Goal: Task Accomplishment & Management: Complete application form

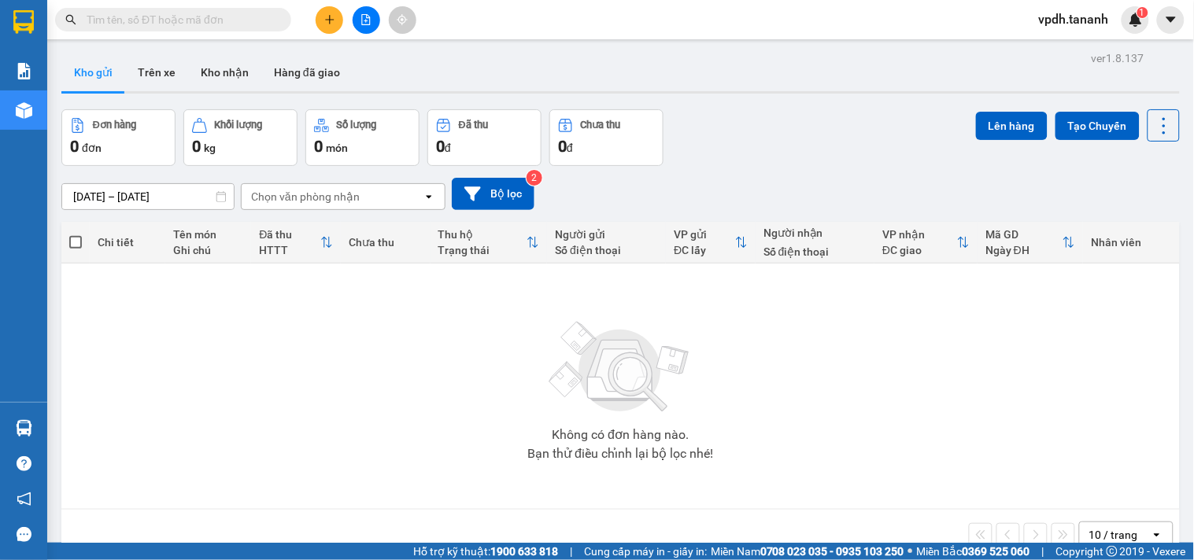
click at [340, 20] on button at bounding box center [330, 20] width 28 height 28
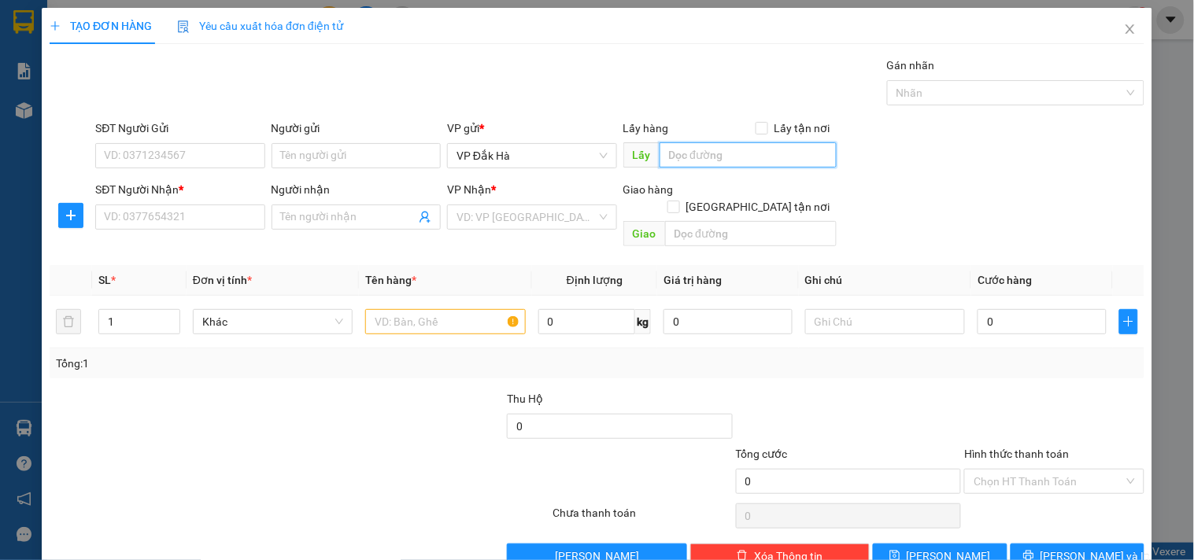
click at [719, 157] on input "text" at bounding box center [748, 154] width 177 height 25
click at [482, 209] on input "search" at bounding box center [525, 217] width 139 height 24
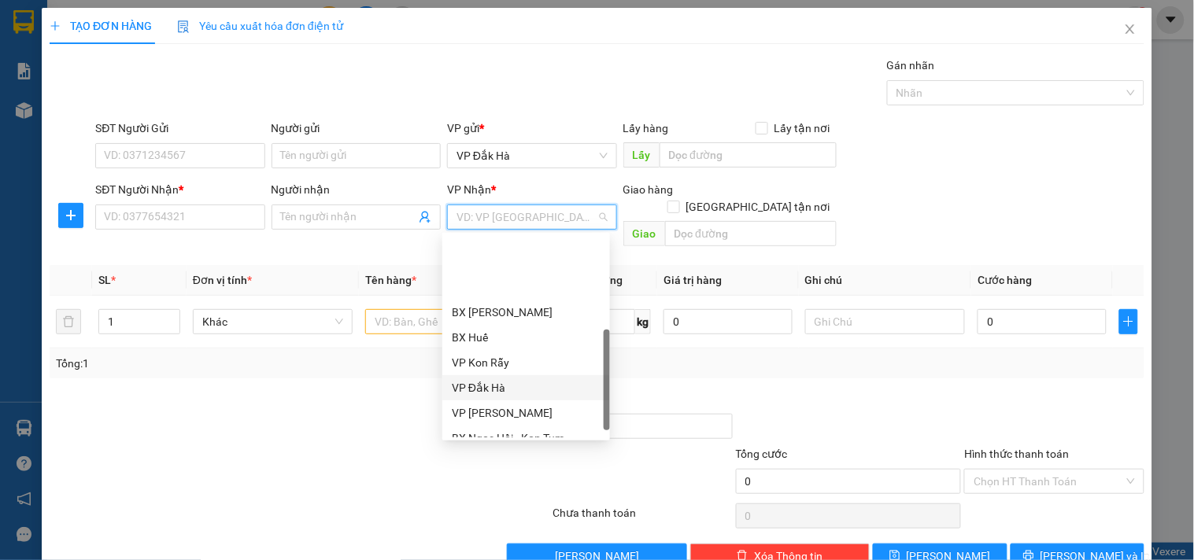
scroll to position [176, 0]
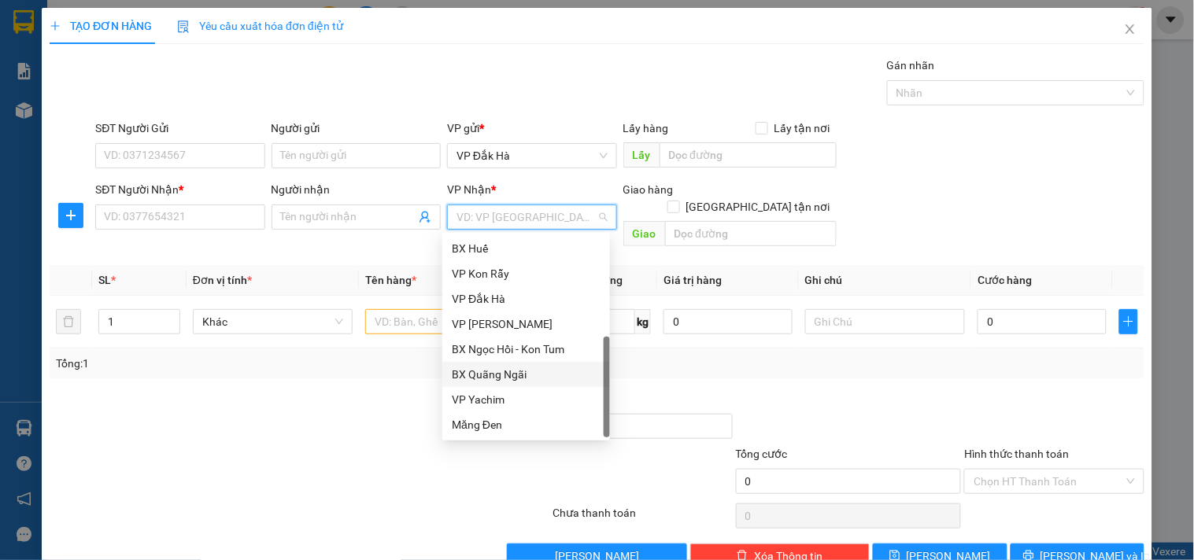
click at [528, 368] on div "BX Quãng Ngãi" at bounding box center [526, 374] width 149 height 17
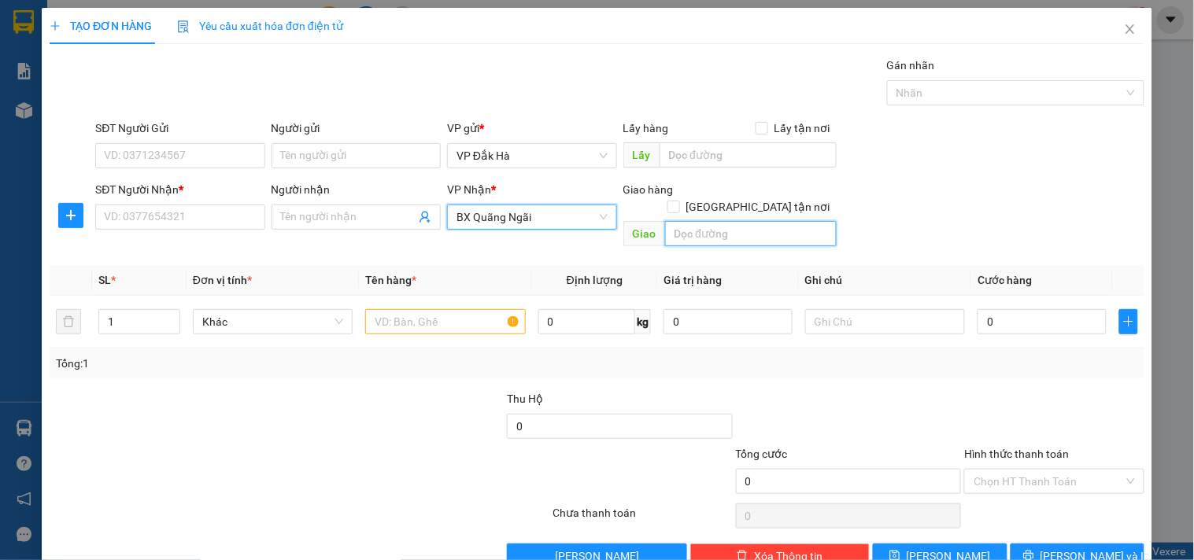
click at [714, 221] on input "text" at bounding box center [751, 233] width 172 height 25
type input "CẦU SÔNG VỆ"
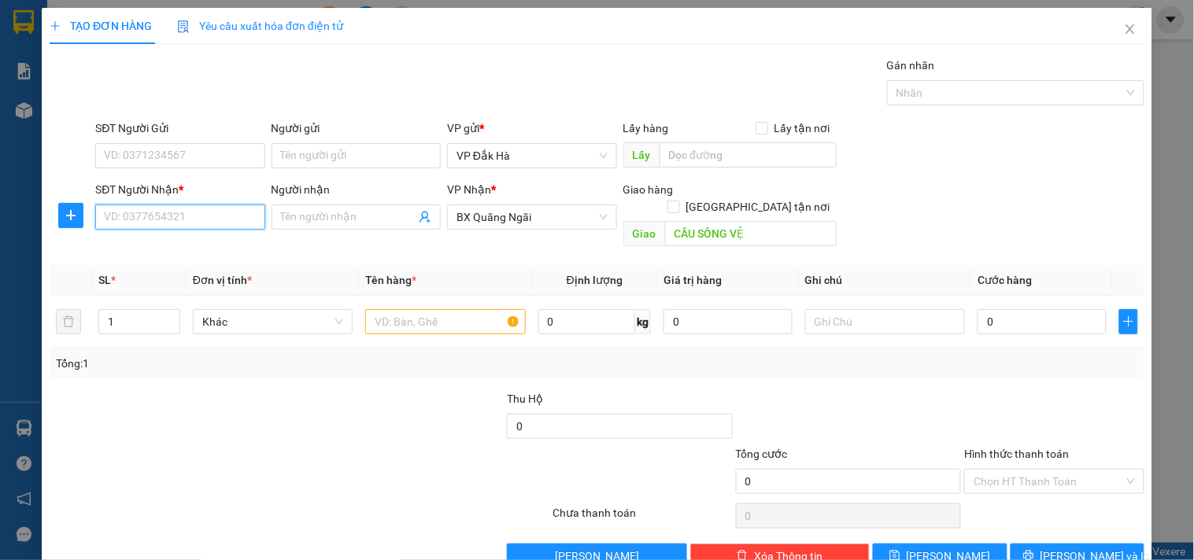
click at [249, 209] on input "SĐT Người Nhận *" at bounding box center [179, 217] width 169 height 25
type input "0702376626"
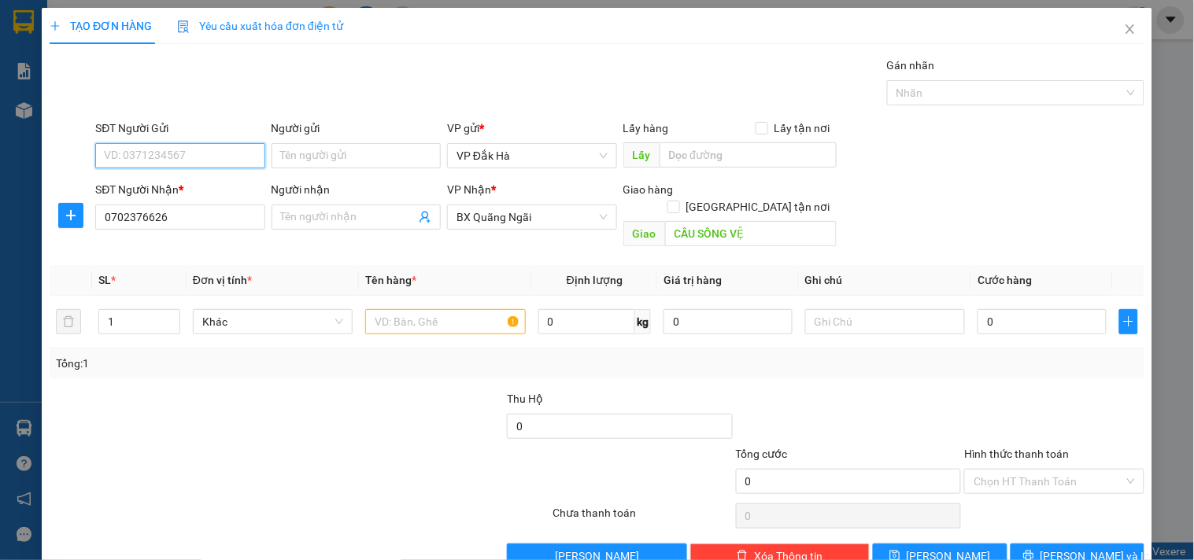
click at [205, 150] on input "SĐT Người Gửi" at bounding box center [179, 155] width 169 height 25
click at [407, 310] on input "text" at bounding box center [445, 321] width 160 height 25
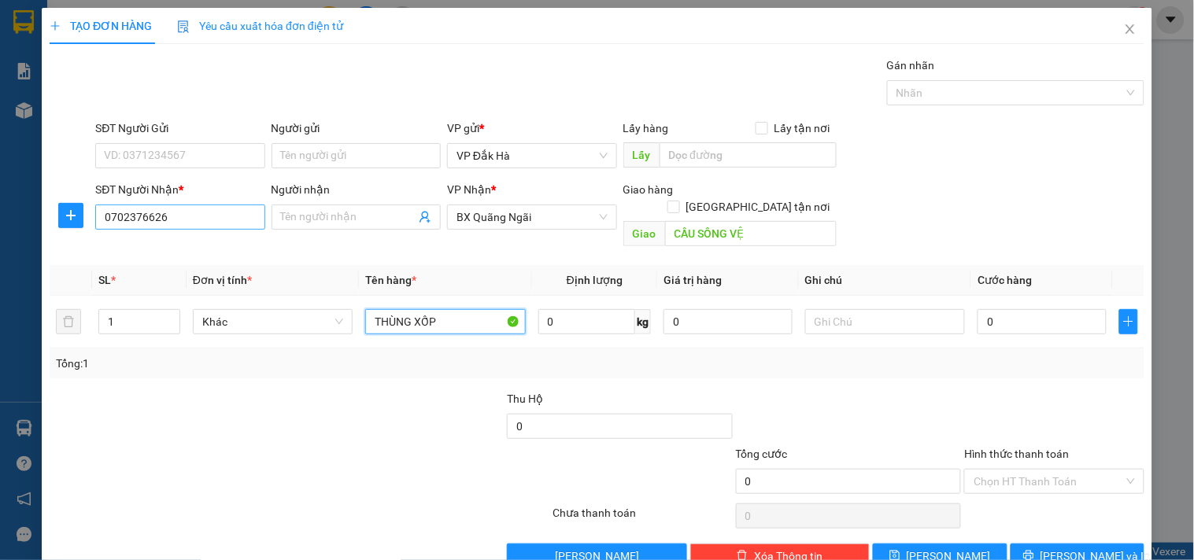
type input "THÙNG XỐP"
click at [194, 221] on input "0702376626" at bounding box center [179, 217] width 169 height 25
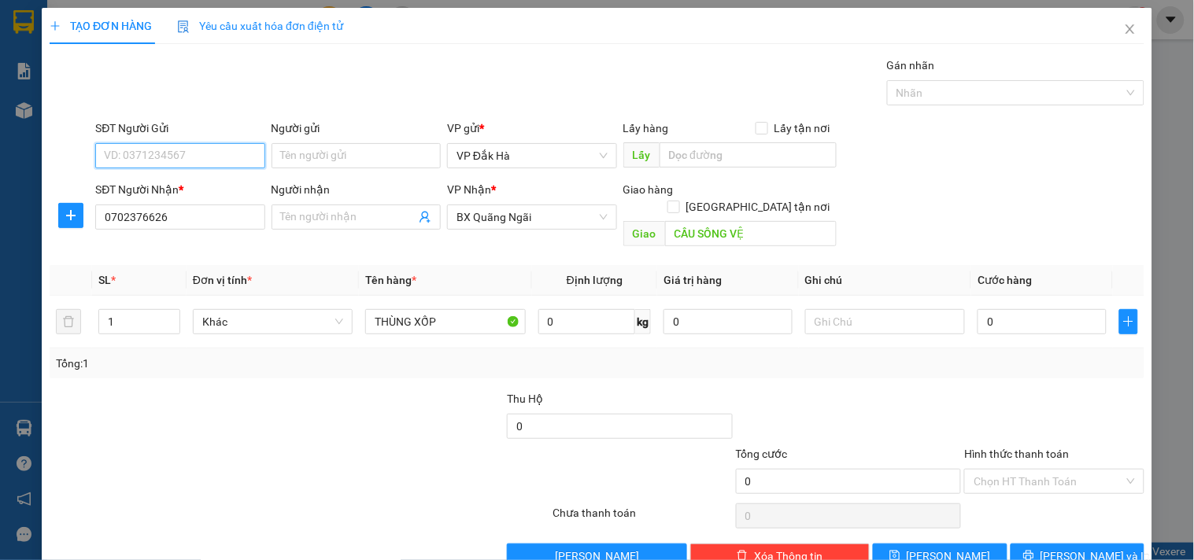
click at [185, 152] on input "SĐT Người Gửi" at bounding box center [179, 155] width 169 height 25
type input "0385892061"
click at [1029, 309] on input "0" at bounding box center [1042, 321] width 129 height 25
type input "8"
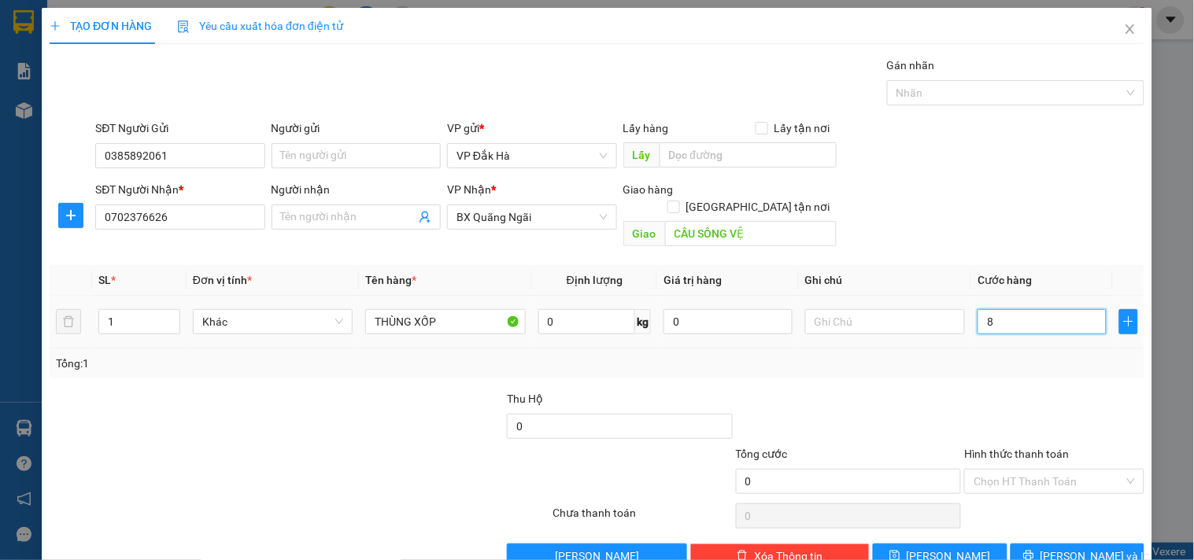
type input "8"
type input "80"
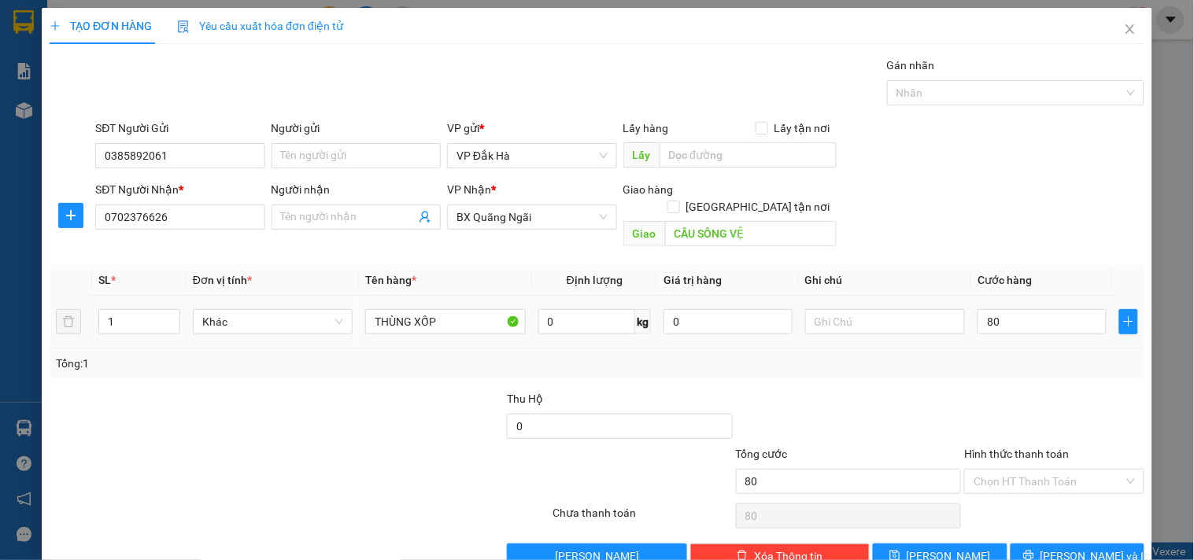
type input "80.000"
click at [976, 367] on div "Transit Pickup Surcharge Ids Transit Deliver Surcharge Ids Transit Deliver Surc…" at bounding box center [597, 313] width 1095 height 512
click at [1029, 470] on input "Hình thức thanh toán" at bounding box center [1049, 482] width 150 height 24
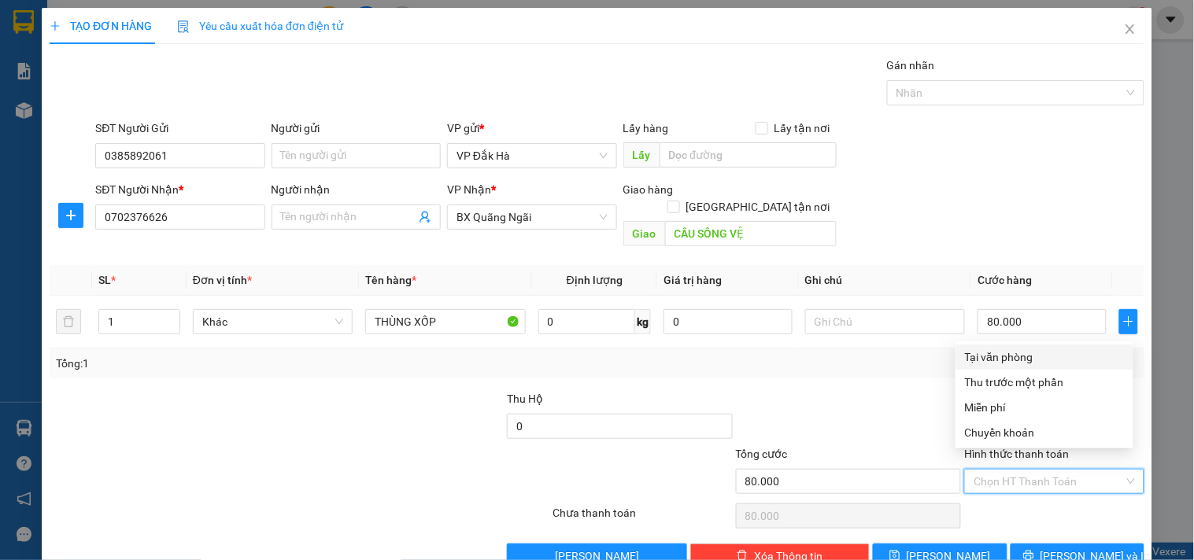
click at [992, 355] on div "Tại văn phòng" at bounding box center [1044, 357] width 159 height 17
type input "0"
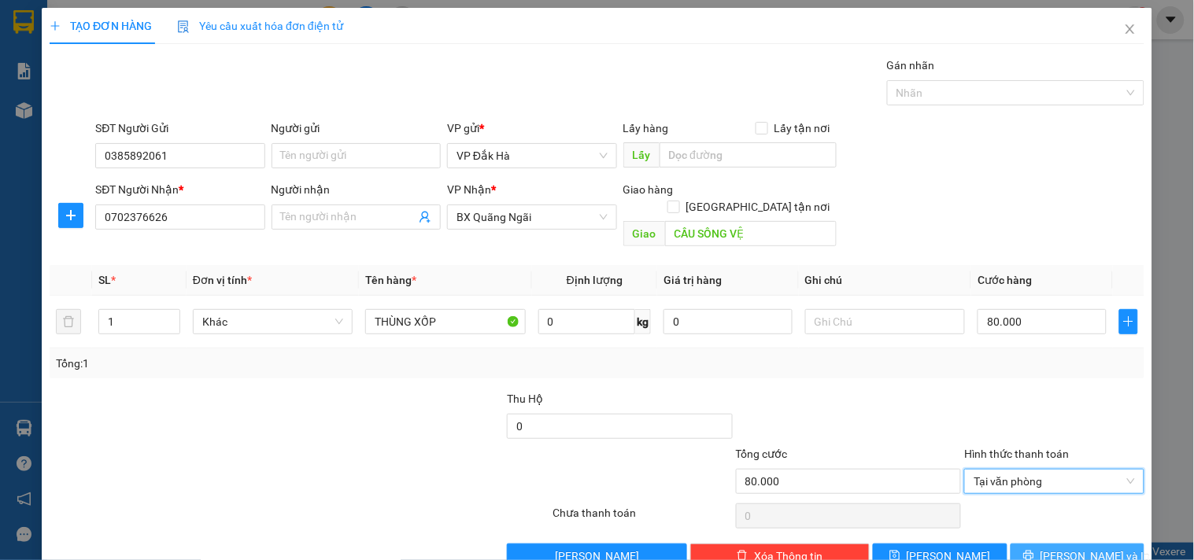
click at [1070, 548] on span "[PERSON_NAME] và In" at bounding box center [1095, 556] width 110 height 17
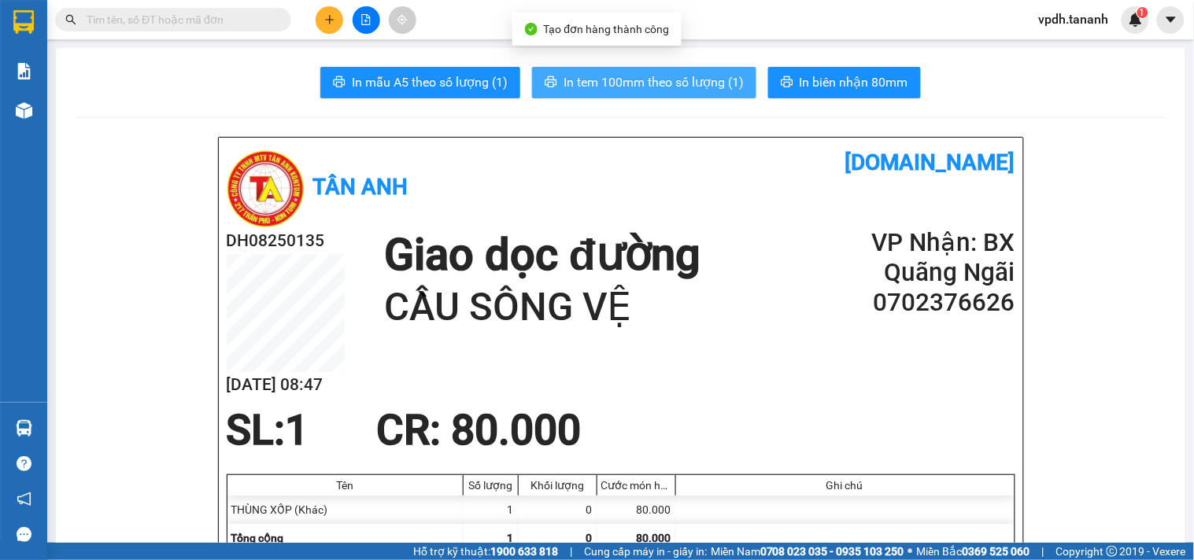
click at [627, 80] on span "In tem 100mm theo số lượng (1)" at bounding box center [654, 82] width 180 height 20
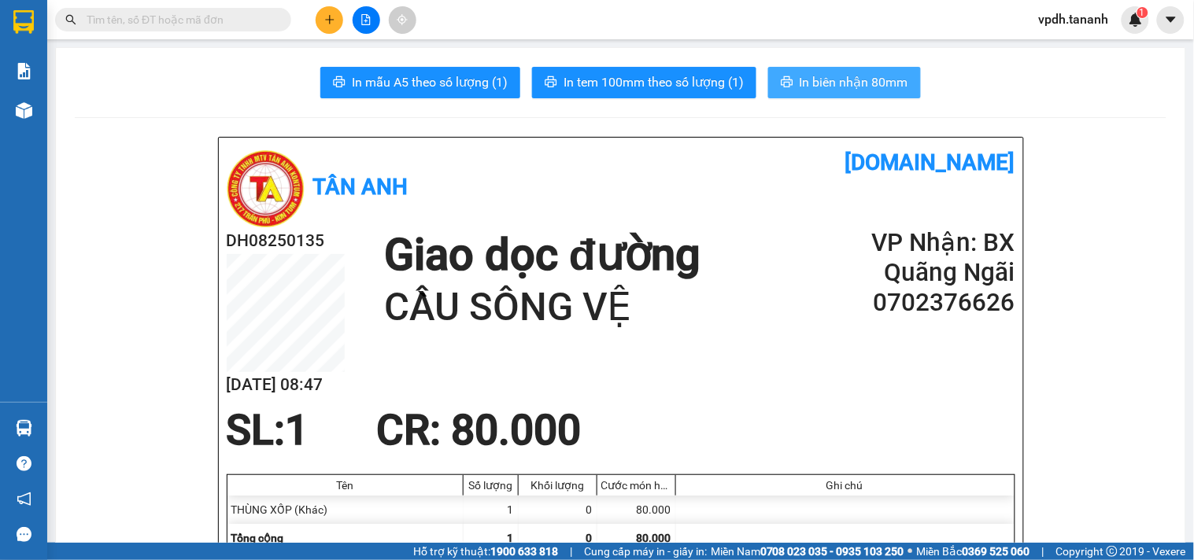
click at [837, 96] on button "In biên nhận 80mm" at bounding box center [844, 82] width 153 height 31
click at [837, 90] on span "In biên nhận 80mm" at bounding box center [854, 82] width 109 height 20
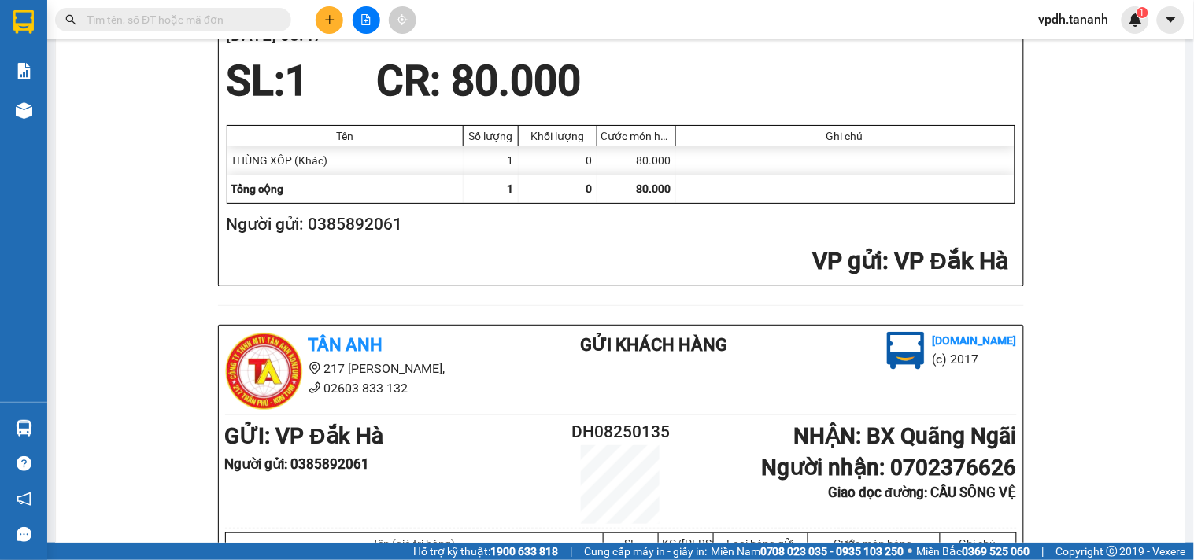
scroll to position [437, 0]
